Goal: Information Seeking & Learning: Learn about a topic

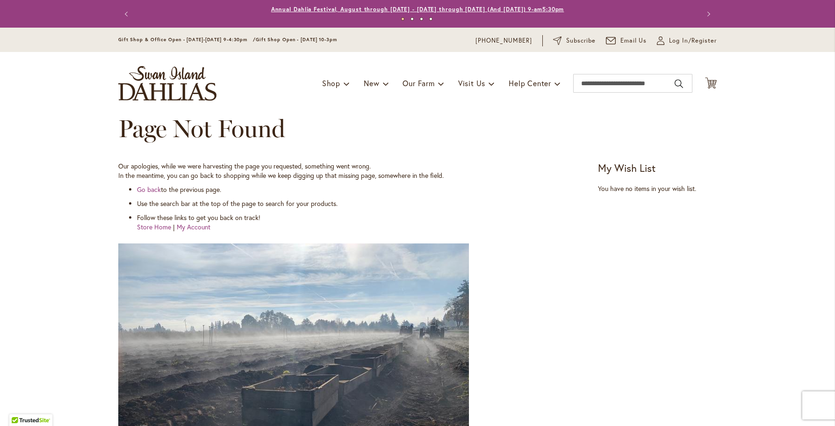
click at [388, 10] on link "Annual Dahlia Festival, August through [DATE] - [DATE] through [DATE] (And [DAT…" at bounding box center [417, 9] width 293 height 7
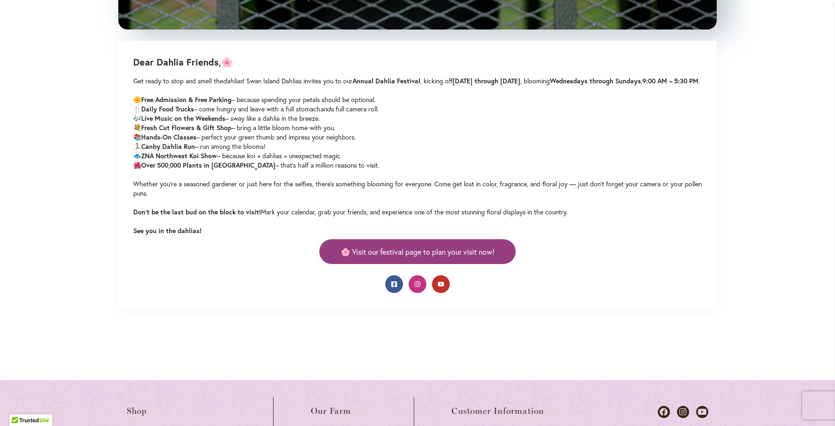
scroll to position [468, 0]
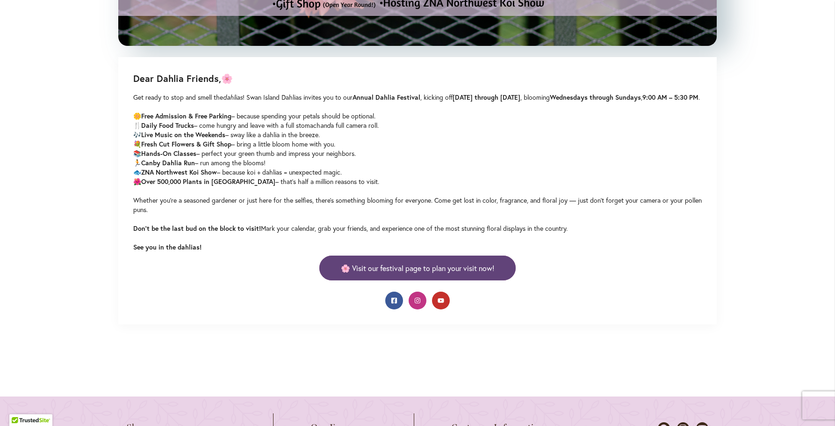
click at [436, 273] on span "🌸 Visit our festival page to plan your visit now!" at bounding box center [417, 267] width 153 height 11
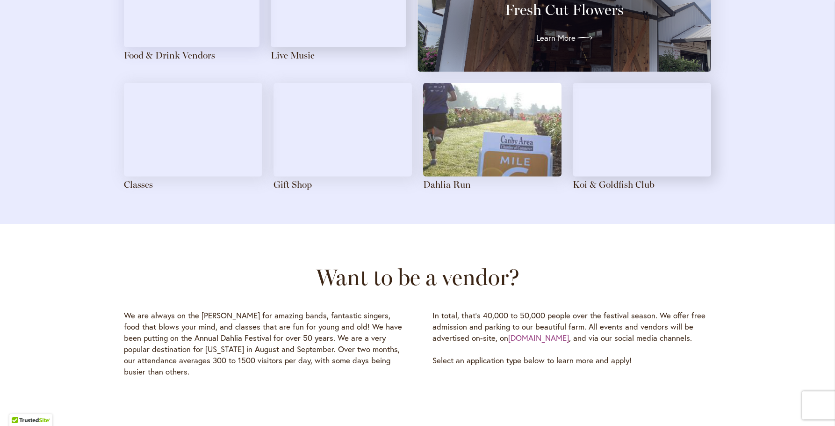
scroll to position [1123, 0]
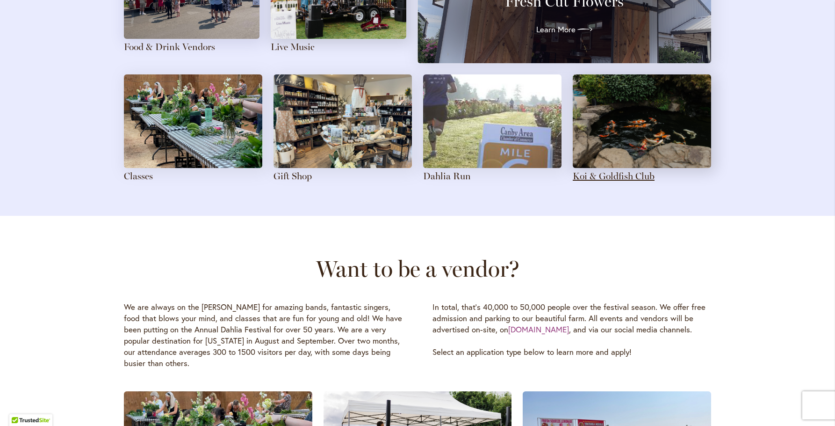
click at [586, 178] on link "Koi & Goldfish Club" at bounding box center [614, 175] width 82 height 11
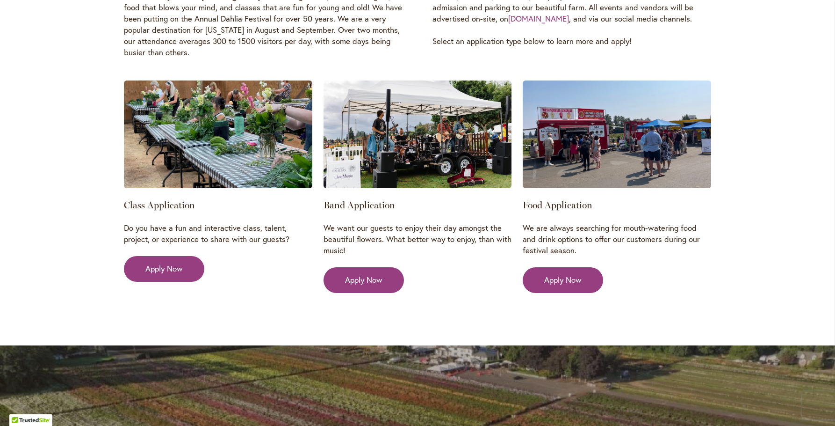
scroll to position [1450, 0]
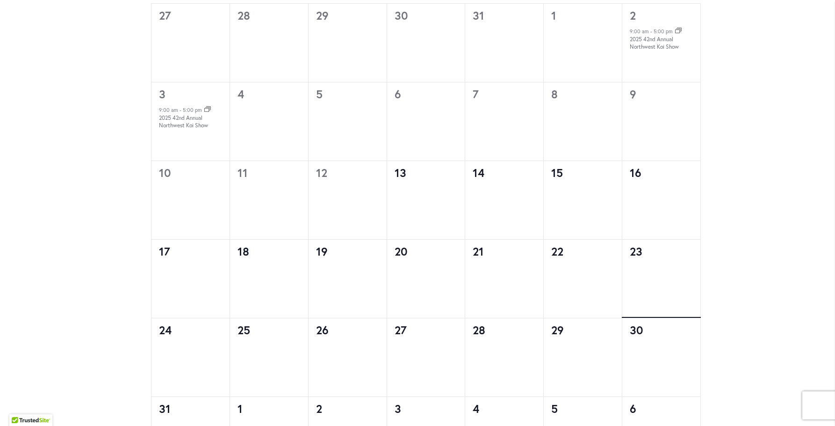
scroll to position [427, 0]
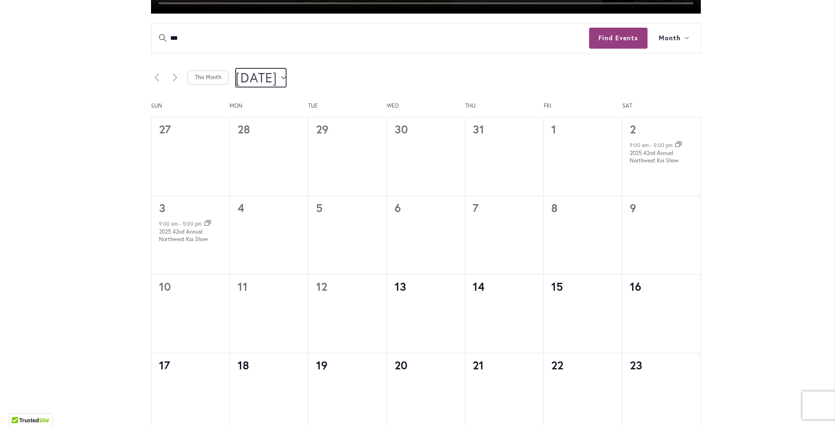
click at [286, 77] on icon "Click to toggle datepicker" at bounding box center [283, 78] width 5 height 4
click at [255, 176] on span "Sep" at bounding box center [262, 175] width 38 height 22
type input "********"
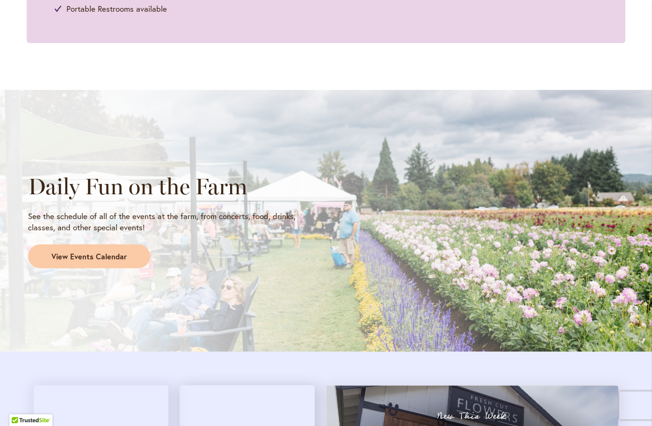
scroll to position [702, 0]
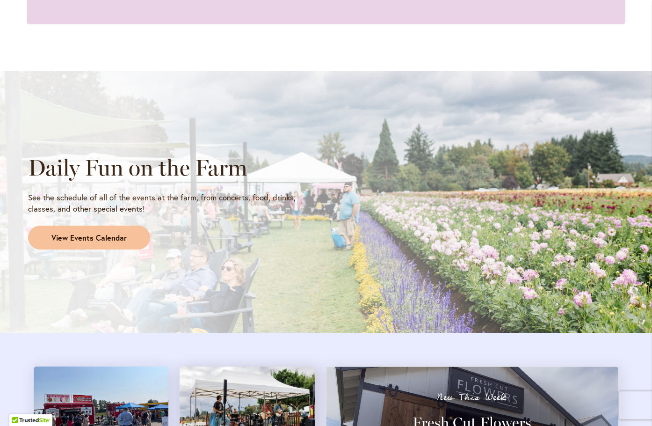
click at [83, 239] on span "View Events Calendar" at bounding box center [88, 237] width 75 height 11
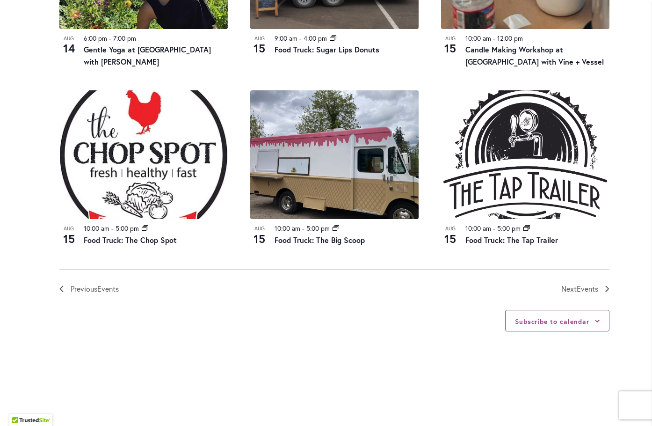
scroll to position [1029, 0]
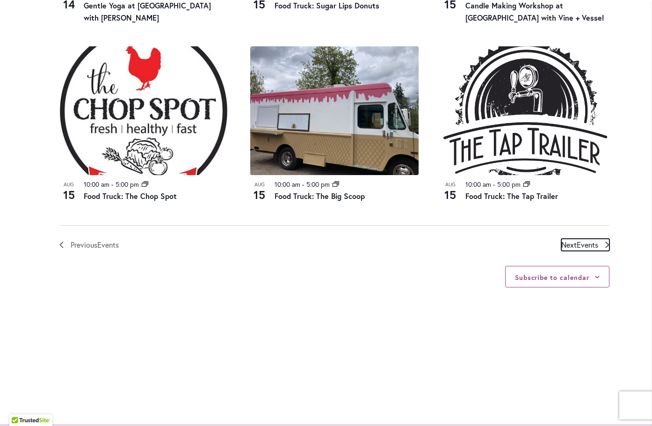
click at [594, 243] on span "Events" at bounding box center [588, 244] width 22 height 10
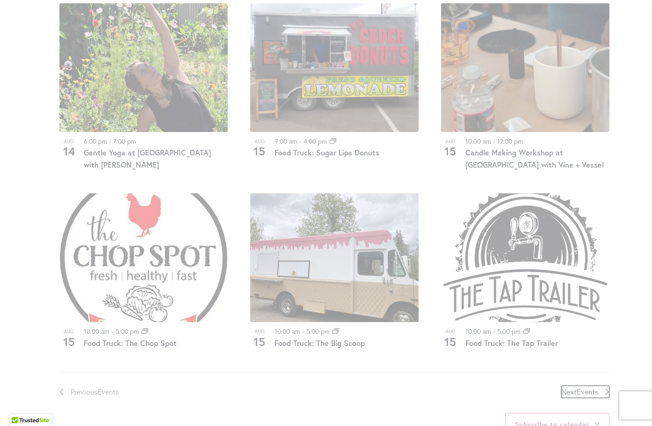
scroll to position [1022, 0]
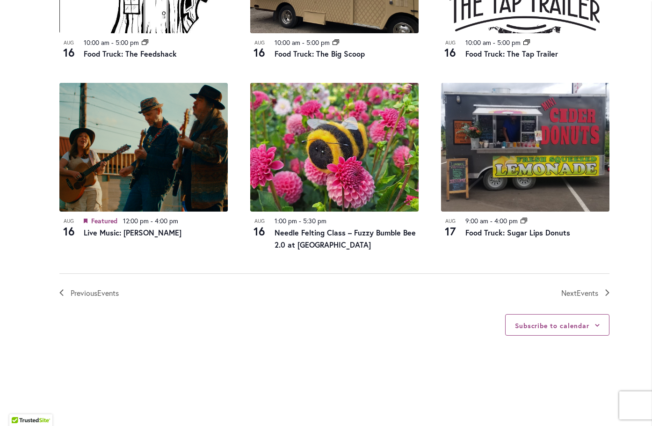
scroll to position [976, 0]
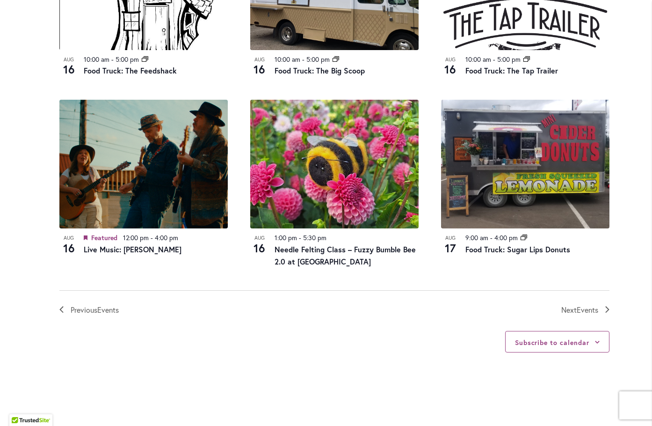
click at [304, 349] on div "Subscribe to calendar Google Calendar iCalendar Outlook 365 Outlook Live Export…" at bounding box center [334, 342] width 550 height 52
click at [582, 312] on span "Events" at bounding box center [588, 309] width 22 height 10
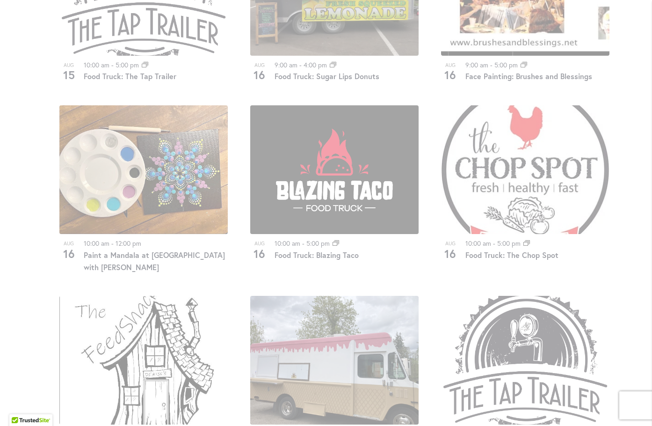
scroll to position [648, 0]
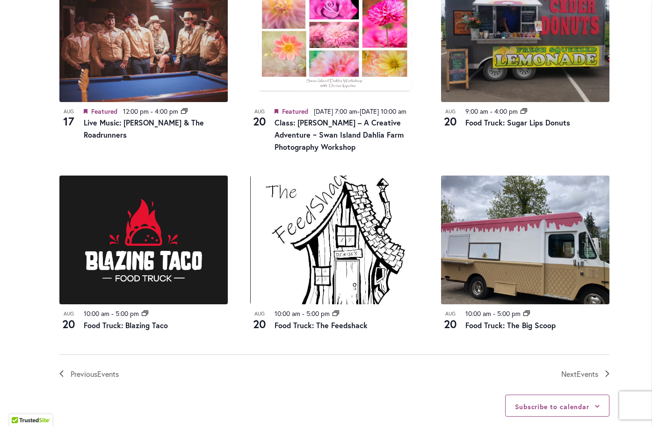
scroll to position [929, 0]
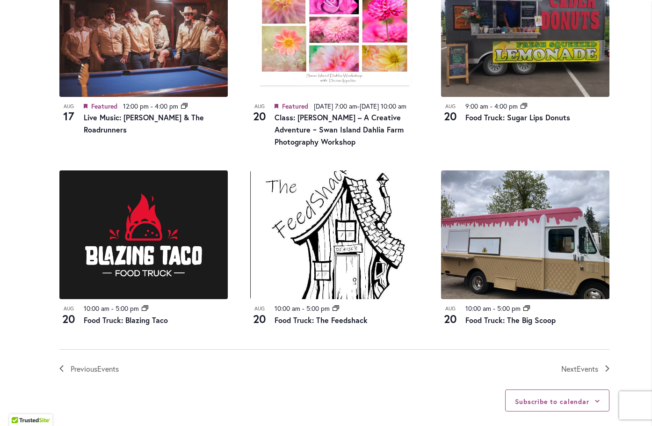
click at [422, 386] on div "Subscribe to calendar Google Calendar iCalendar Outlook 365 Outlook Live Export…" at bounding box center [334, 400] width 550 height 52
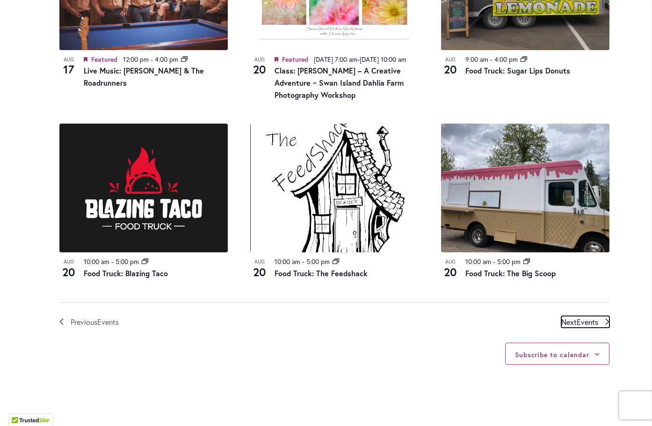
click at [605, 325] on icon "Next Events" at bounding box center [607, 321] width 4 height 7
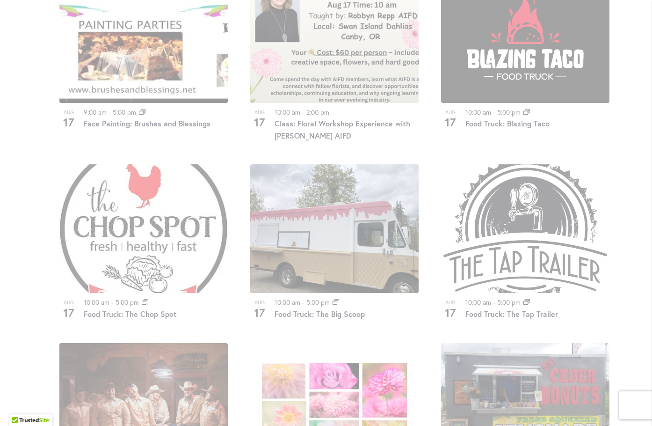
scroll to position [555, 0]
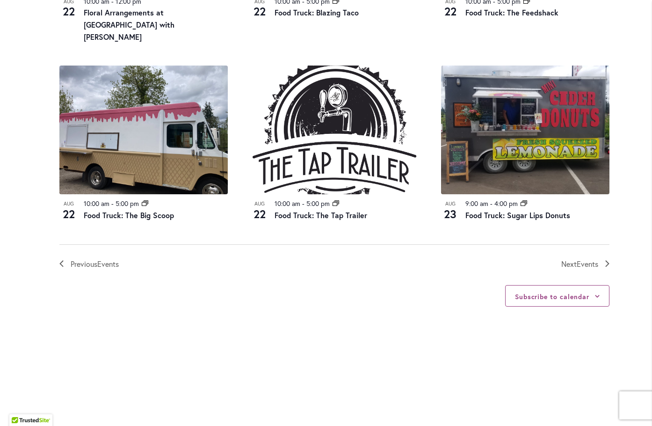
scroll to position [1022, 0]
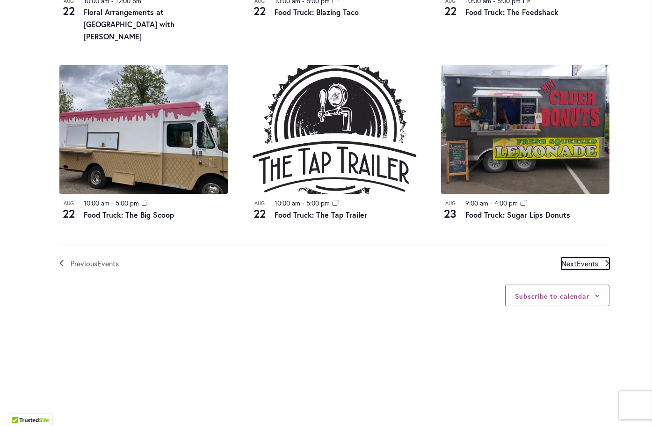
click at [594, 258] on span "Events" at bounding box center [588, 263] width 22 height 10
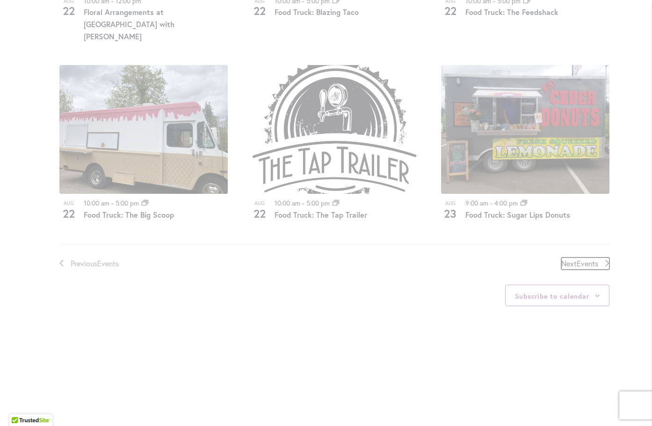
scroll to position [461, 0]
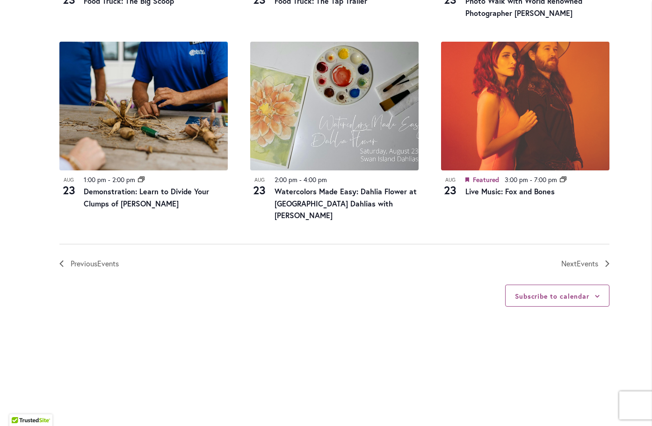
scroll to position [1069, 0]
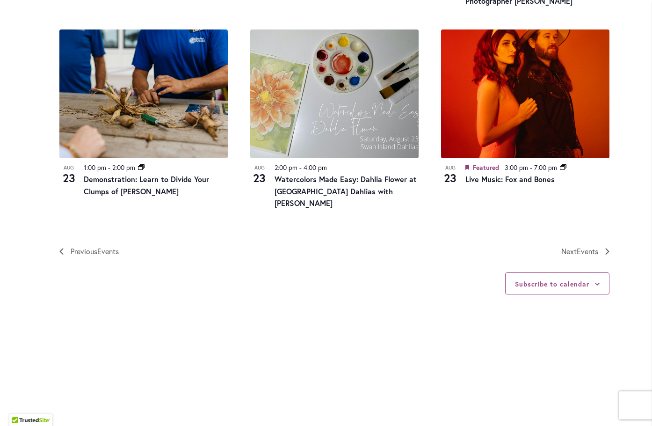
click at [567, 245] on span "Next Events" at bounding box center [579, 251] width 37 height 12
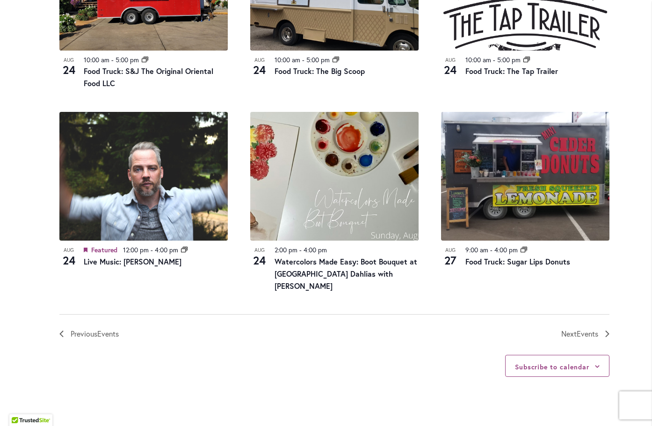
scroll to position [976, 0]
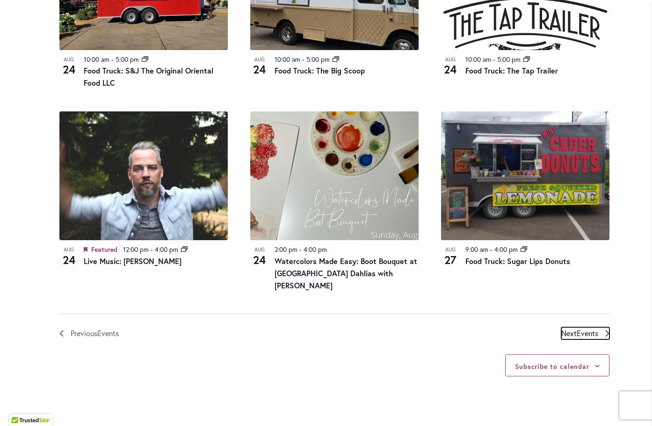
click at [577, 328] on span "Events" at bounding box center [588, 333] width 22 height 10
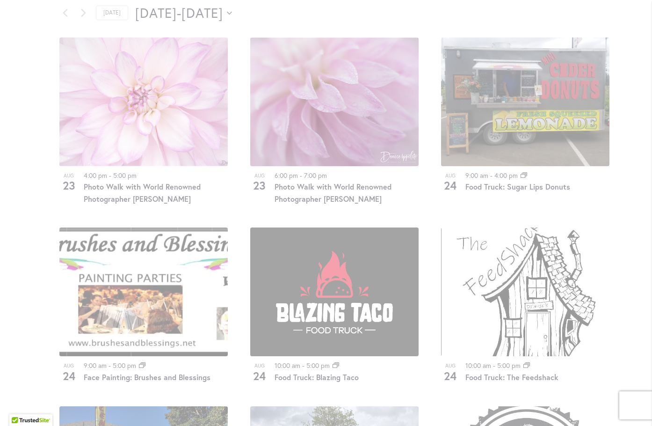
scroll to position [508, 0]
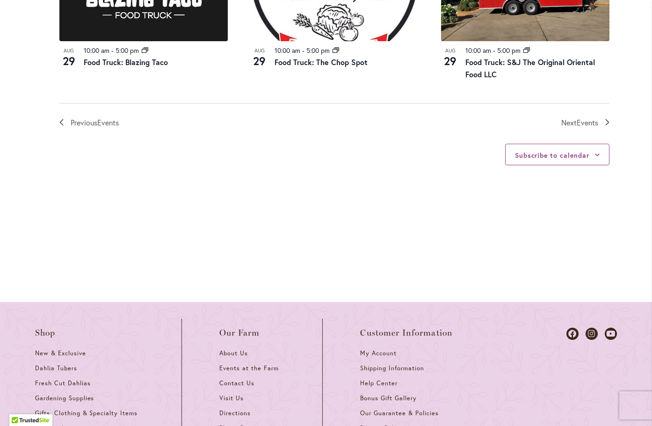
scroll to position [1022, 0]
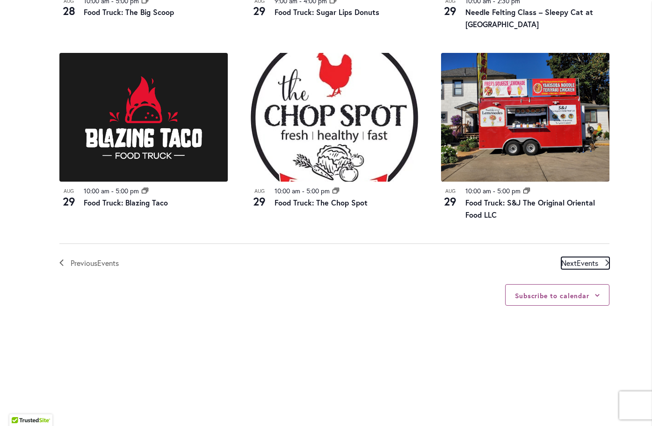
click at [584, 261] on span "Events" at bounding box center [588, 263] width 22 height 10
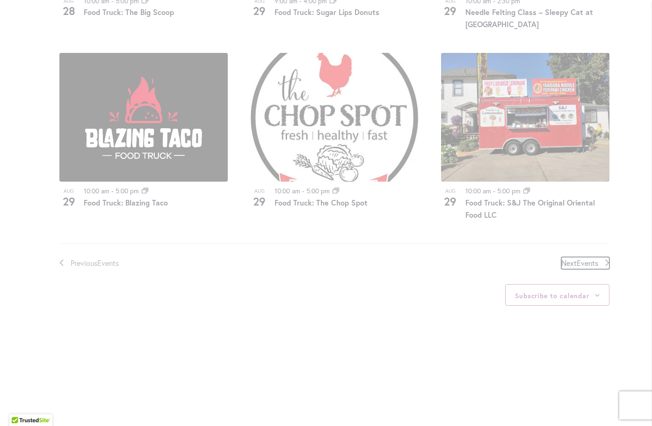
scroll to position [461, 0]
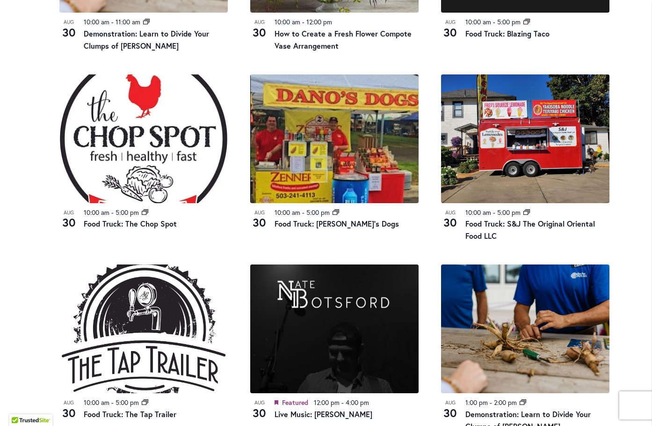
scroll to position [976, 0]
